Goal: Answer question/provide support: Share knowledge or assist other users

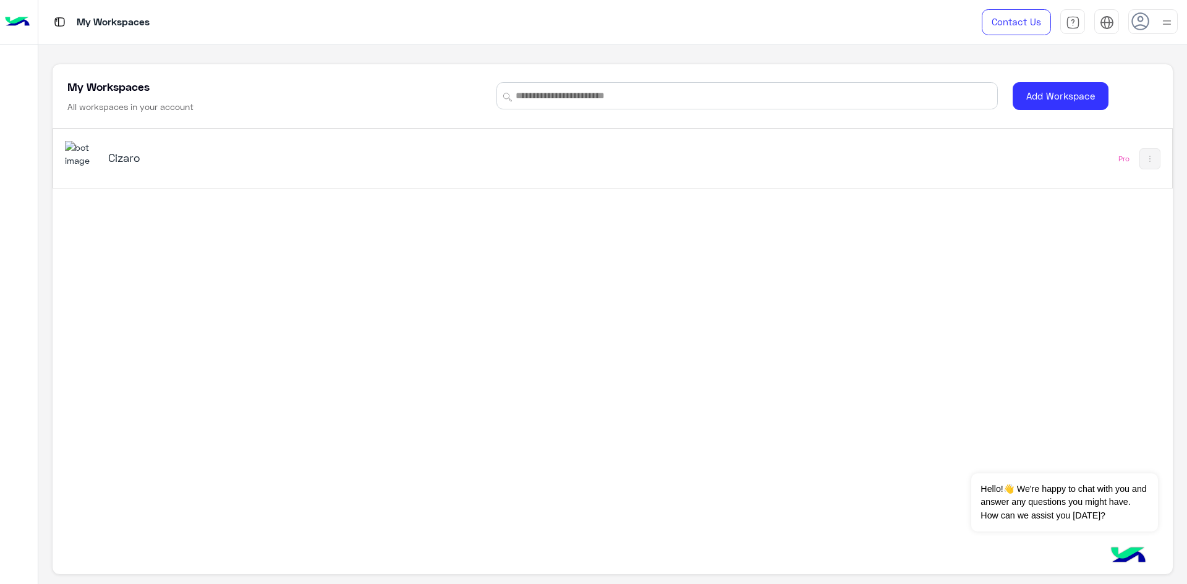
click at [501, 151] on h5 "Cizaro" at bounding box center [305, 157] width 394 height 15
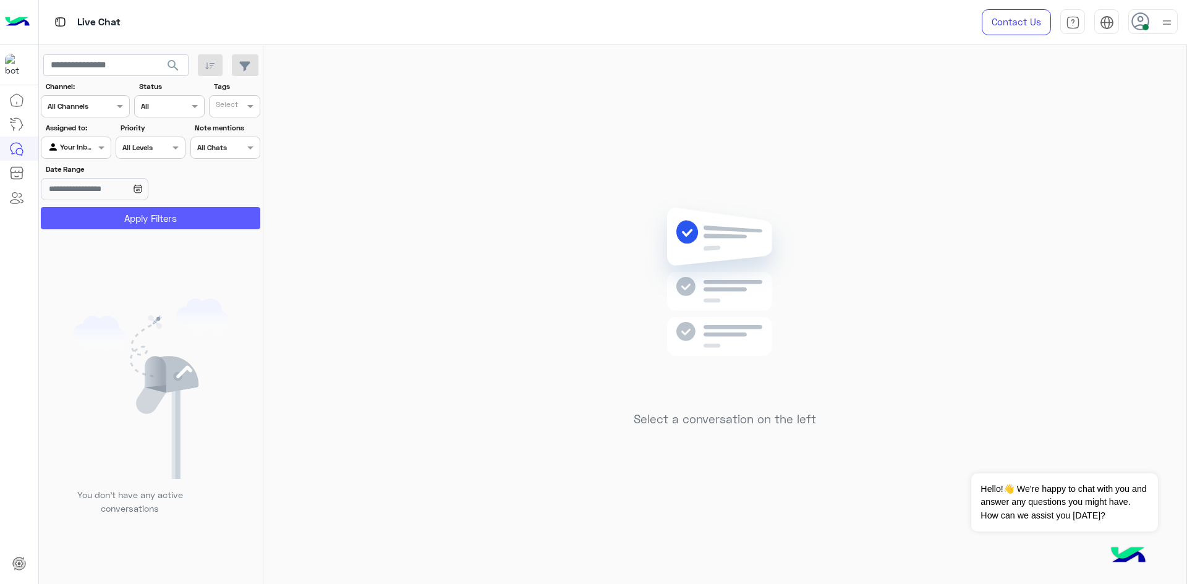
click at [197, 213] on button "Apply Filters" at bounding box center [150, 218] width 219 height 22
click at [1141, 23] on icon at bounding box center [1140, 21] width 19 height 19
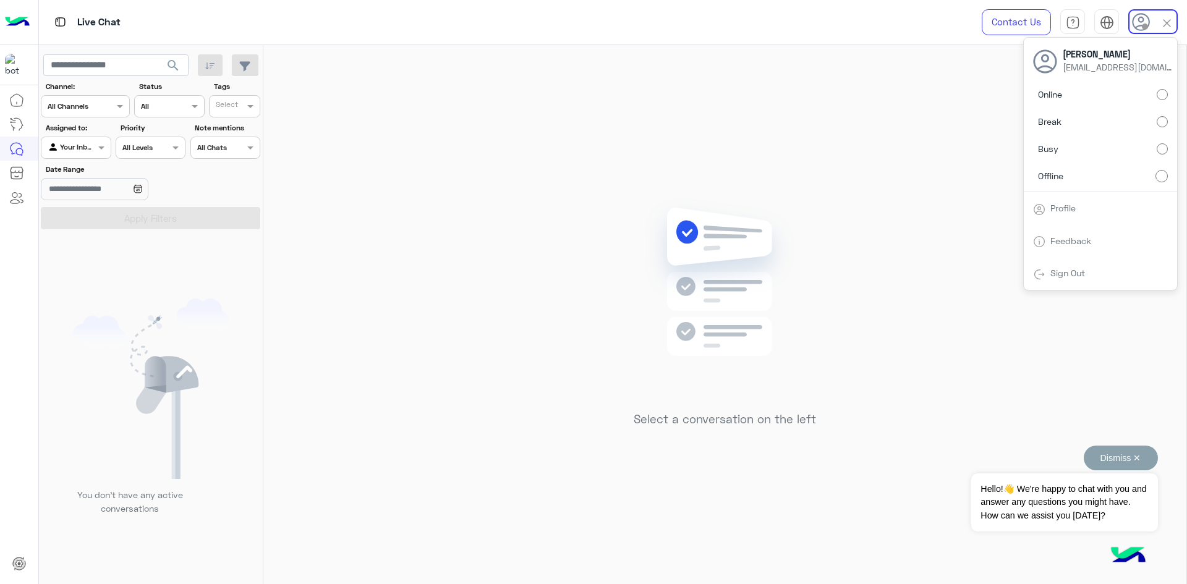
click at [1039, 513] on span "Hello!👋 We're happy to chat with you and answer any questions you might have. H…" at bounding box center [1064, 503] width 186 height 58
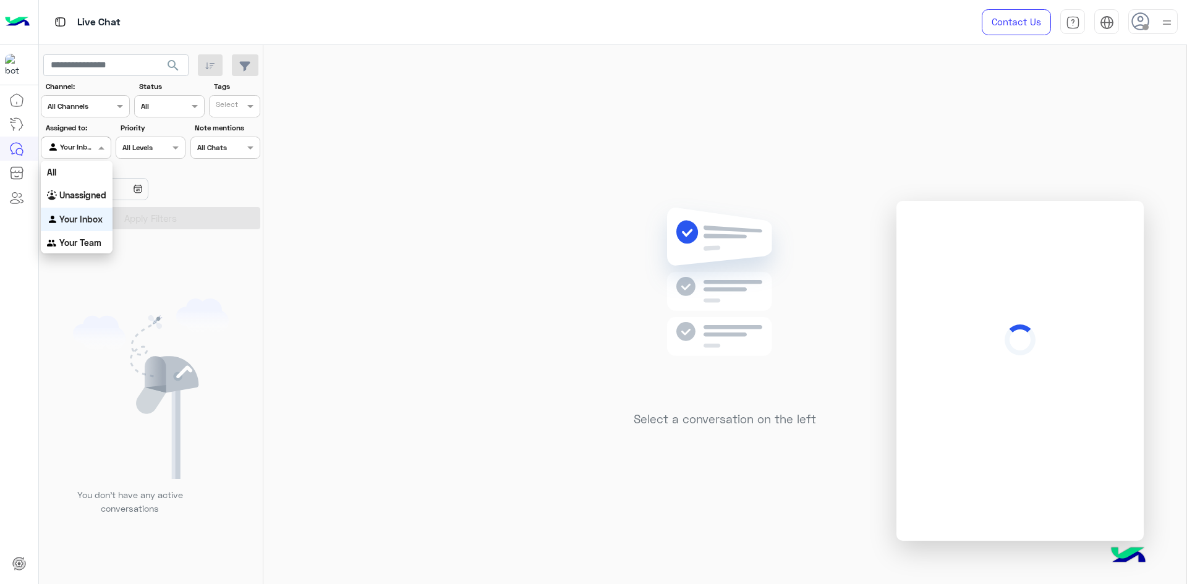
click at [72, 149] on input "text" at bounding box center [62, 146] width 28 height 11
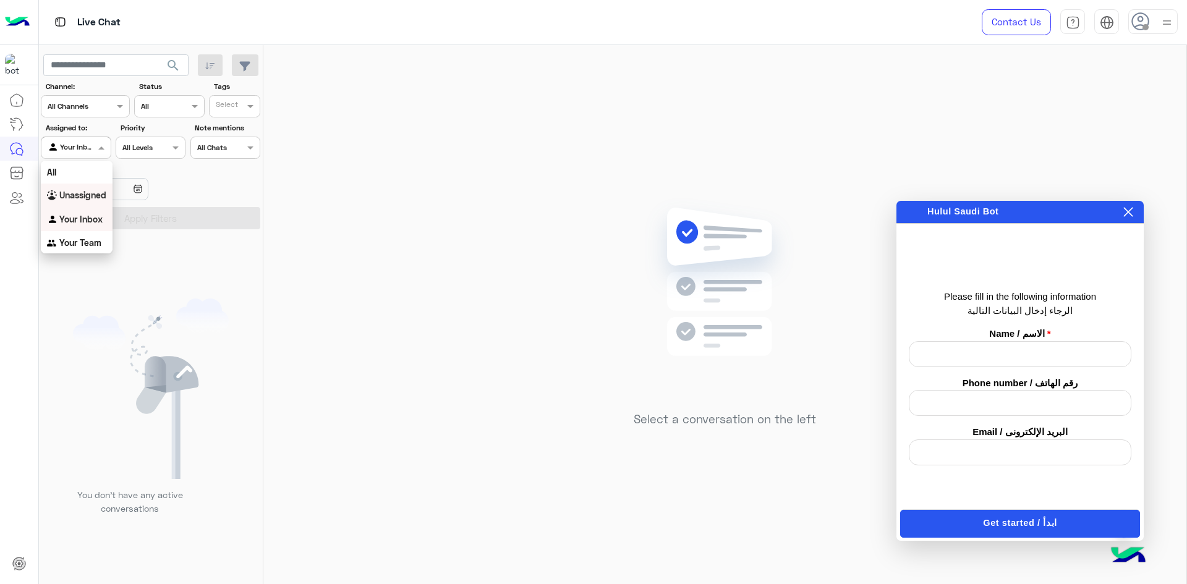
click at [96, 194] on b "Unassigned" at bounding box center [82, 195] width 47 height 11
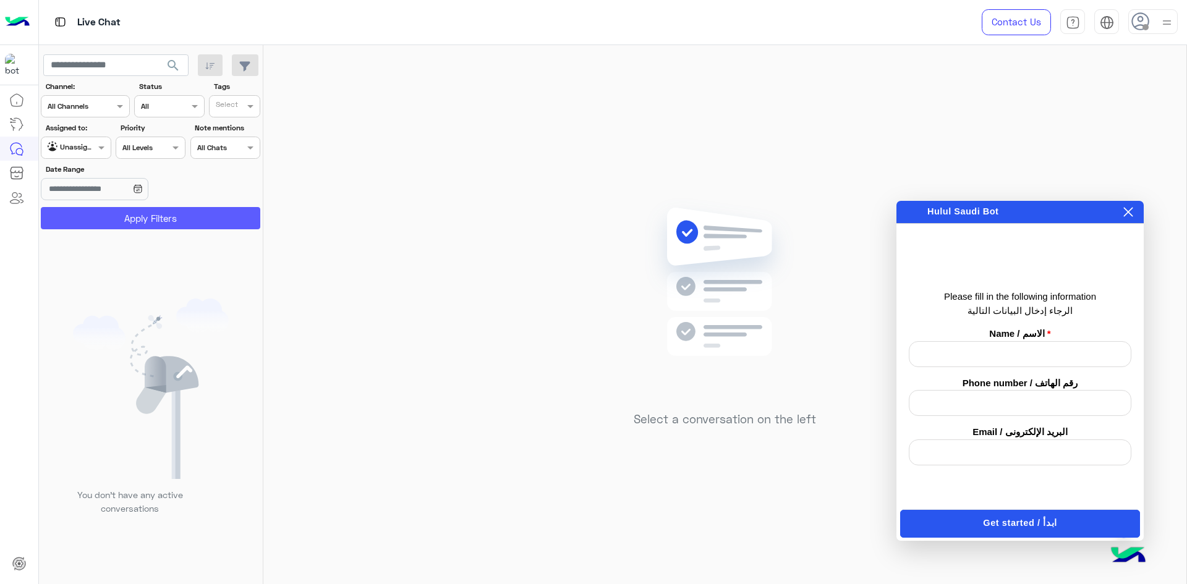
click at [111, 217] on button "Apply Filters" at bounding box center [150, 218] width 219 height 22
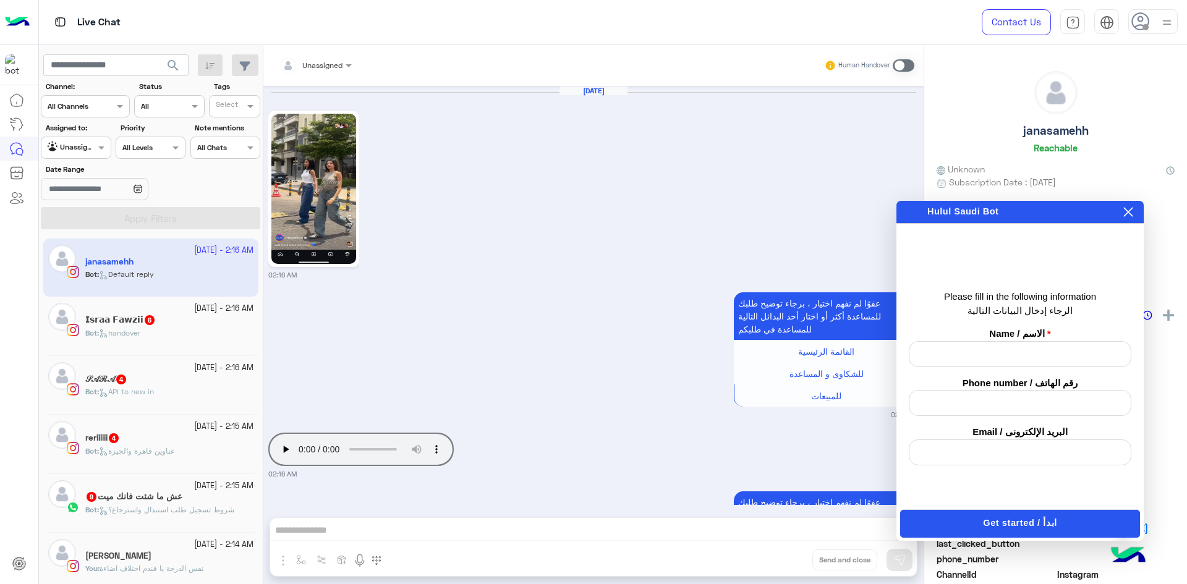
scroll to position [124, 0]
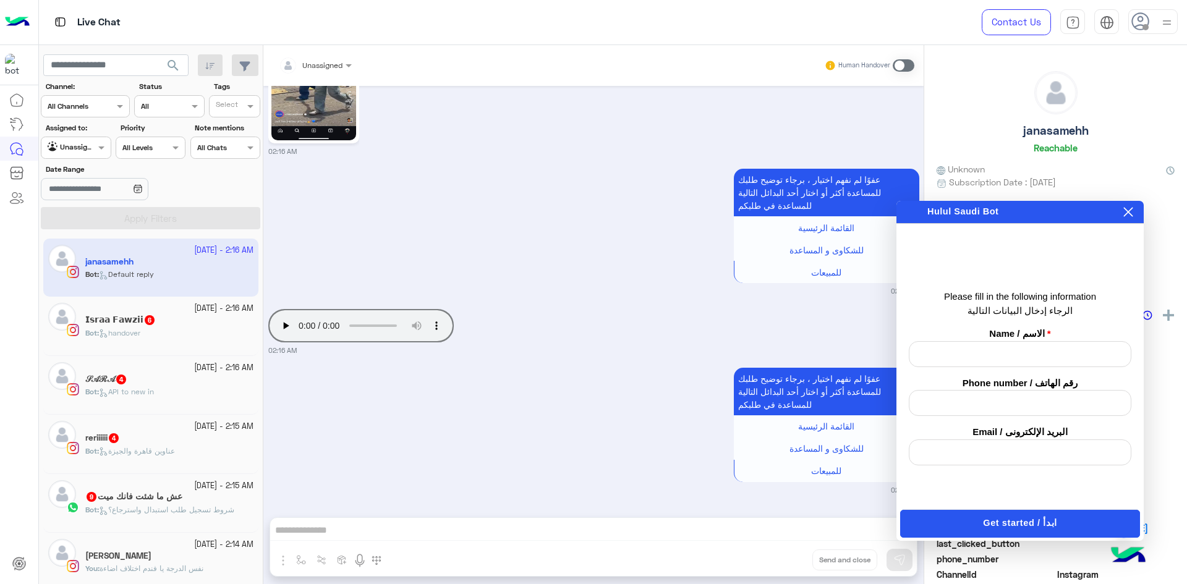
click at [166, 265] on app-inbox-user "[DATE] - 2:16 AM janasamehh Bot : Default reply" at bounding box center [150, 268] width 215 height 58
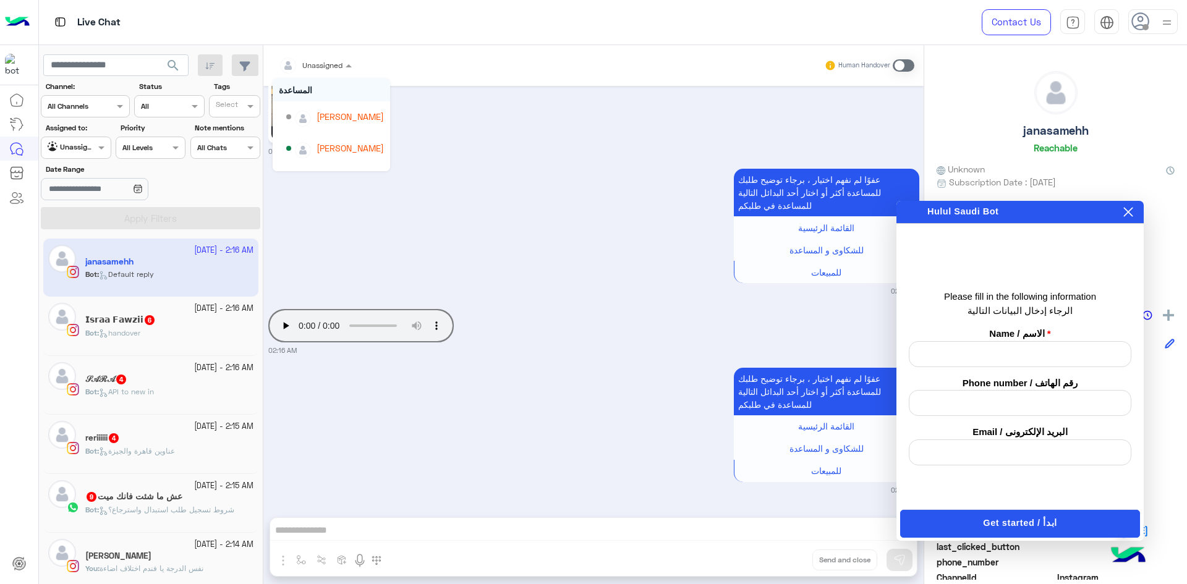
click at [349, 69] on span at bounding box center [349, 65] width 15 height 13
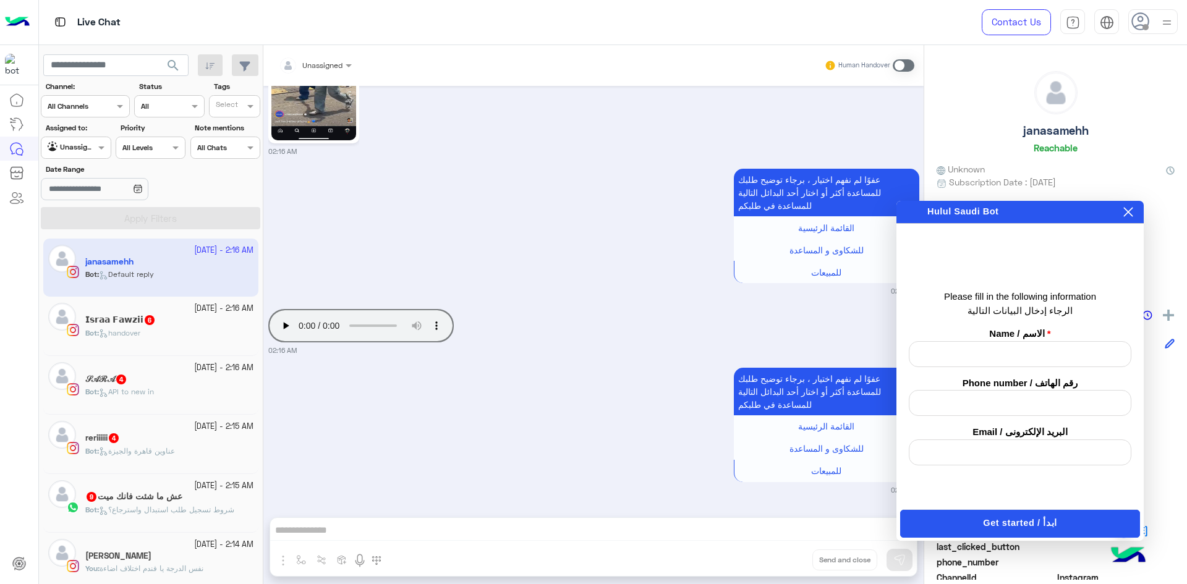
click at [535, 200] on div "عفوًا لم نفهم اختيار ، برجاء توضيح طلبك للمساعدة أكثر أو اختار أحد البدائل التا…" at bounding box center [593, 231] width 651 height 130
click at [525, 236] on div "عفوًا لم نفهم اختيار ، برجاء توضيح طلبك للمساعدة أكثر أو اختار أحد البدائل التا…" at bounding box center [593, 231] width 651 height 130
